Goal: Navigation & Orientation: Find specific page/section

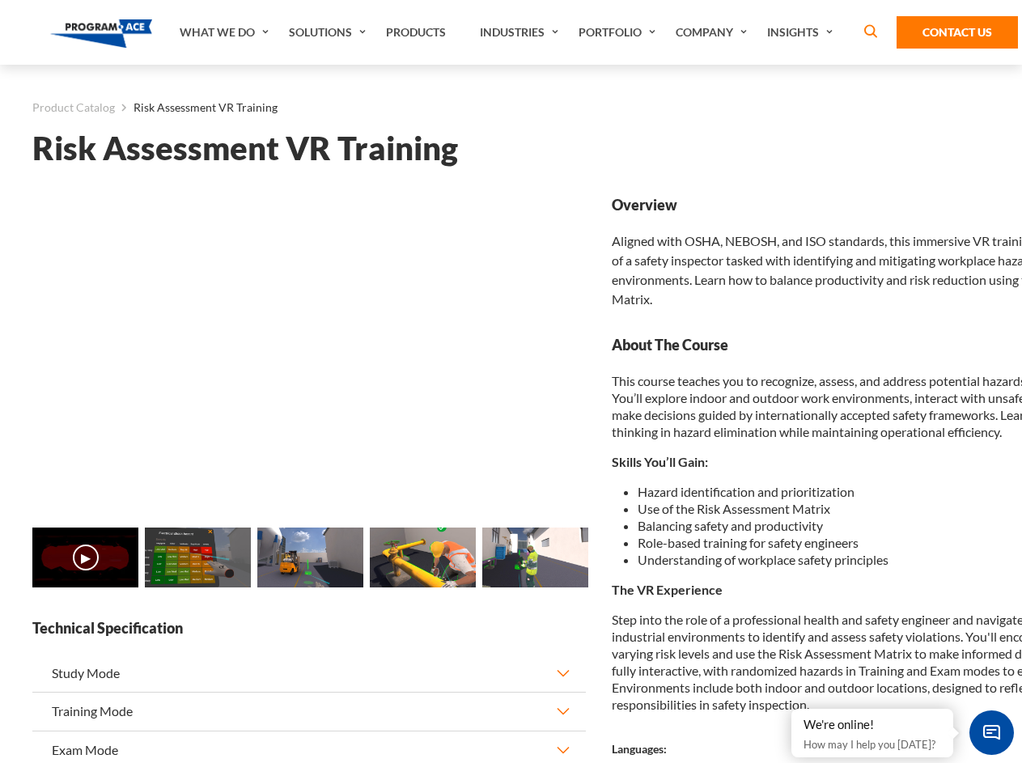
click at [329, 32] on link "Solutions" at bounding box center [329, 32] width 97 height 65
click at [0, 0] on div "AI & Computer Vision Solutions Computer Vision Quality Control AI tools for fas…" at bounding box center [0, 0] width 0 height 0
click at [0, 0] on div "AI & Computer Vision Solutions Virtual Training Solutions Virtual Tour Solution…" at bounding box center [0, 0] width 0 height 0
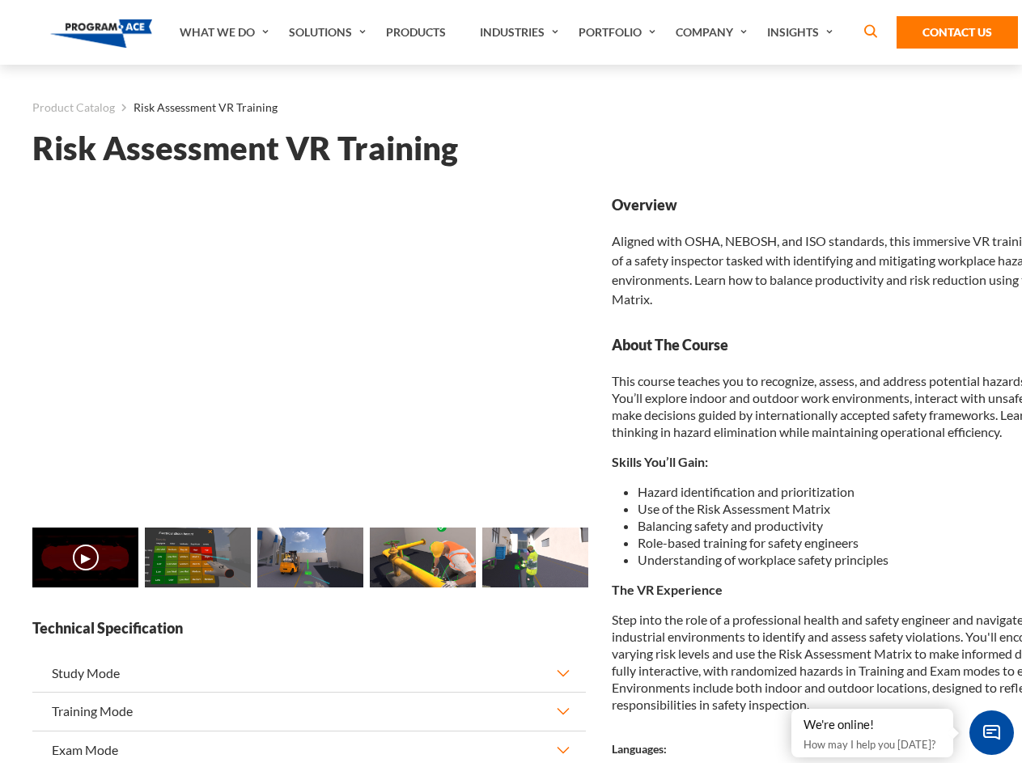
click at [0, 0] on div "AI & Computer Vision Solutions Virtual Training Solutions Virtual Tour Solution…" at bounding box center [0, 0] width 0 height 0
click at [0, 0] on div "AI & Computer Vision Solutions Computer Vision Quality Control AI tools for fas…" at bounding box center [0, 0] width 0 height 0
